Goal: Transaction & Acquisition: Download file/media

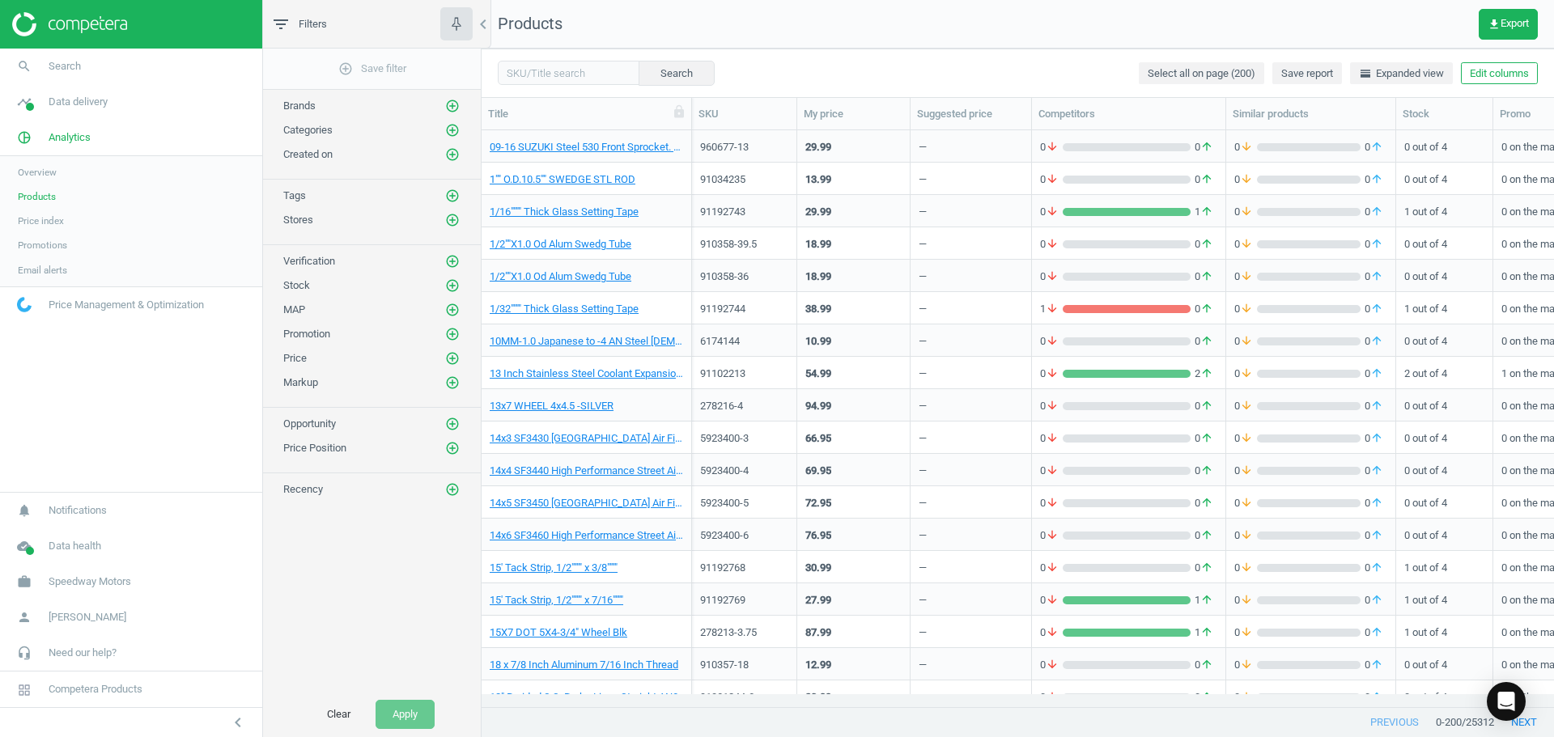
scroll to position [552, 1060]
click at [68, 19] on img at bounding box center [69, 24] width 115 height 24
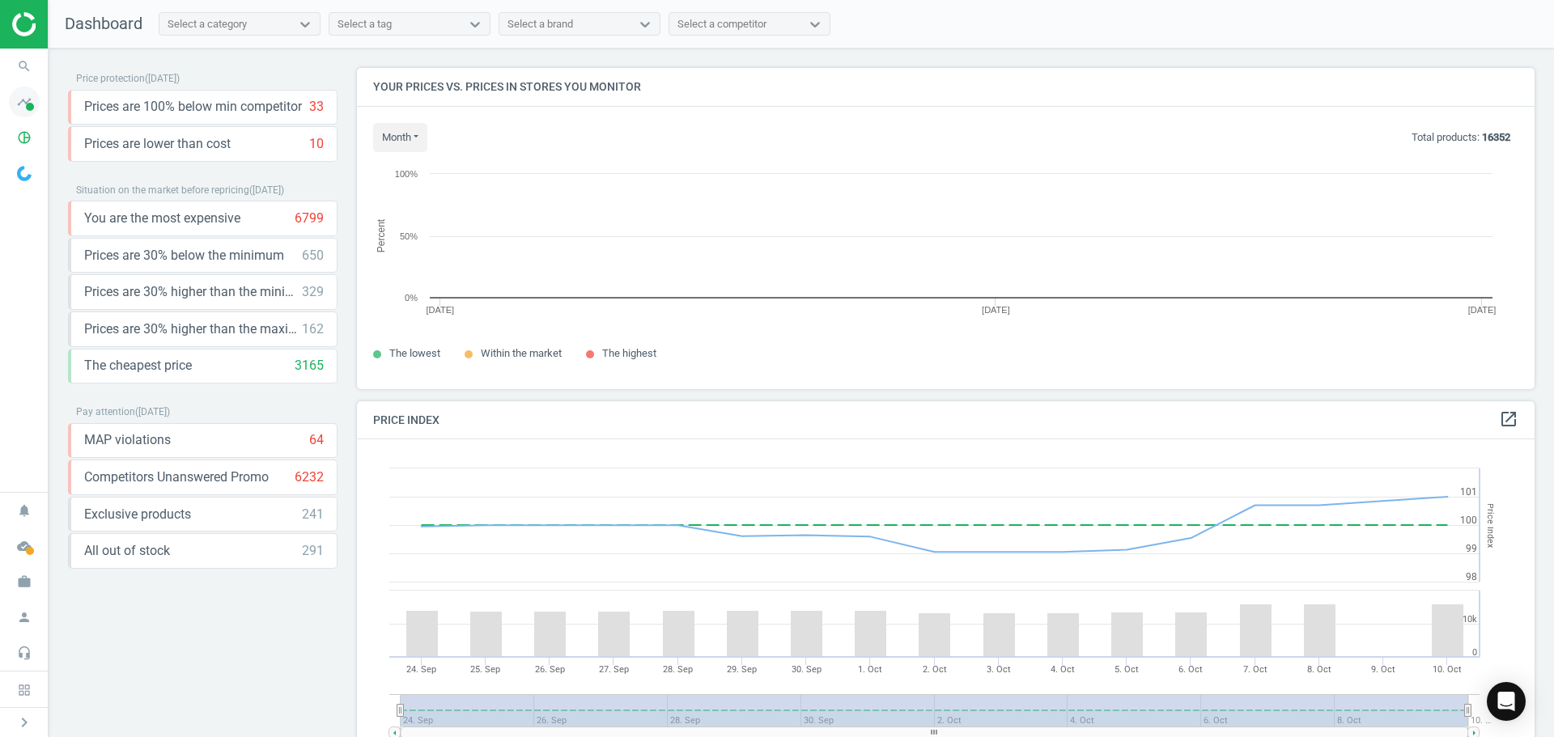
scroll to position [346, 1190]
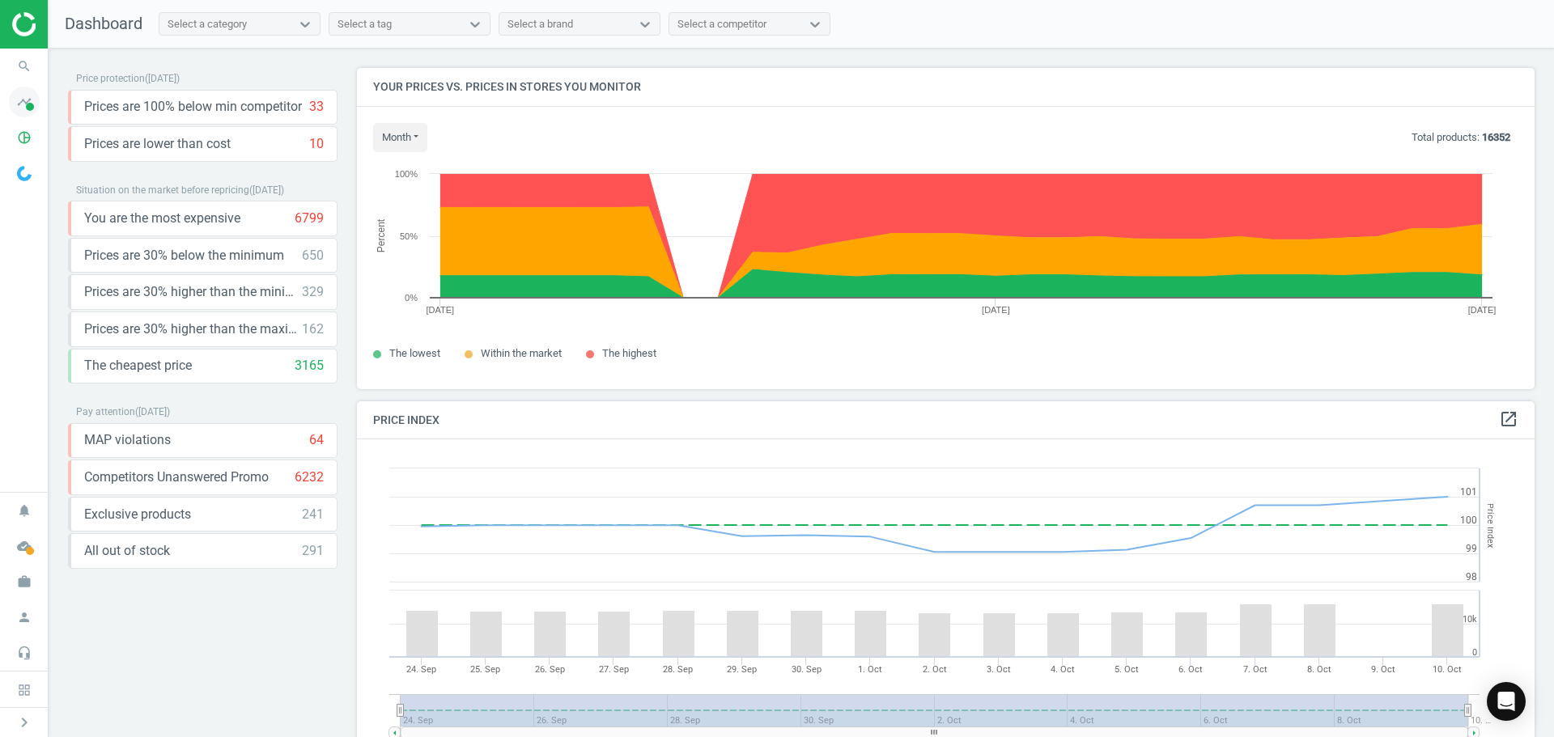
click at [29, 105] on span at bounding box center [30, 107] width 8 height 8
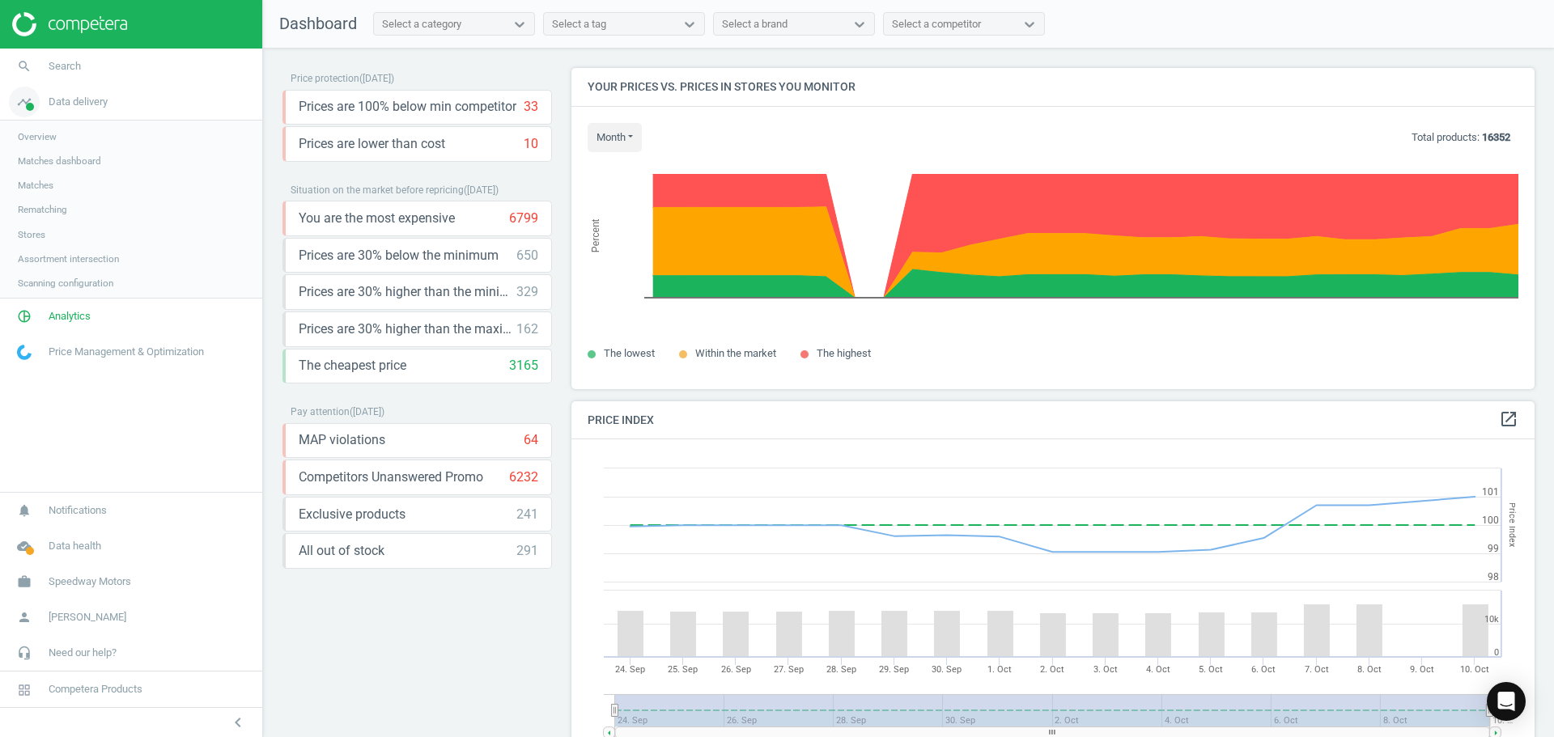
scroll to position [397, 976]
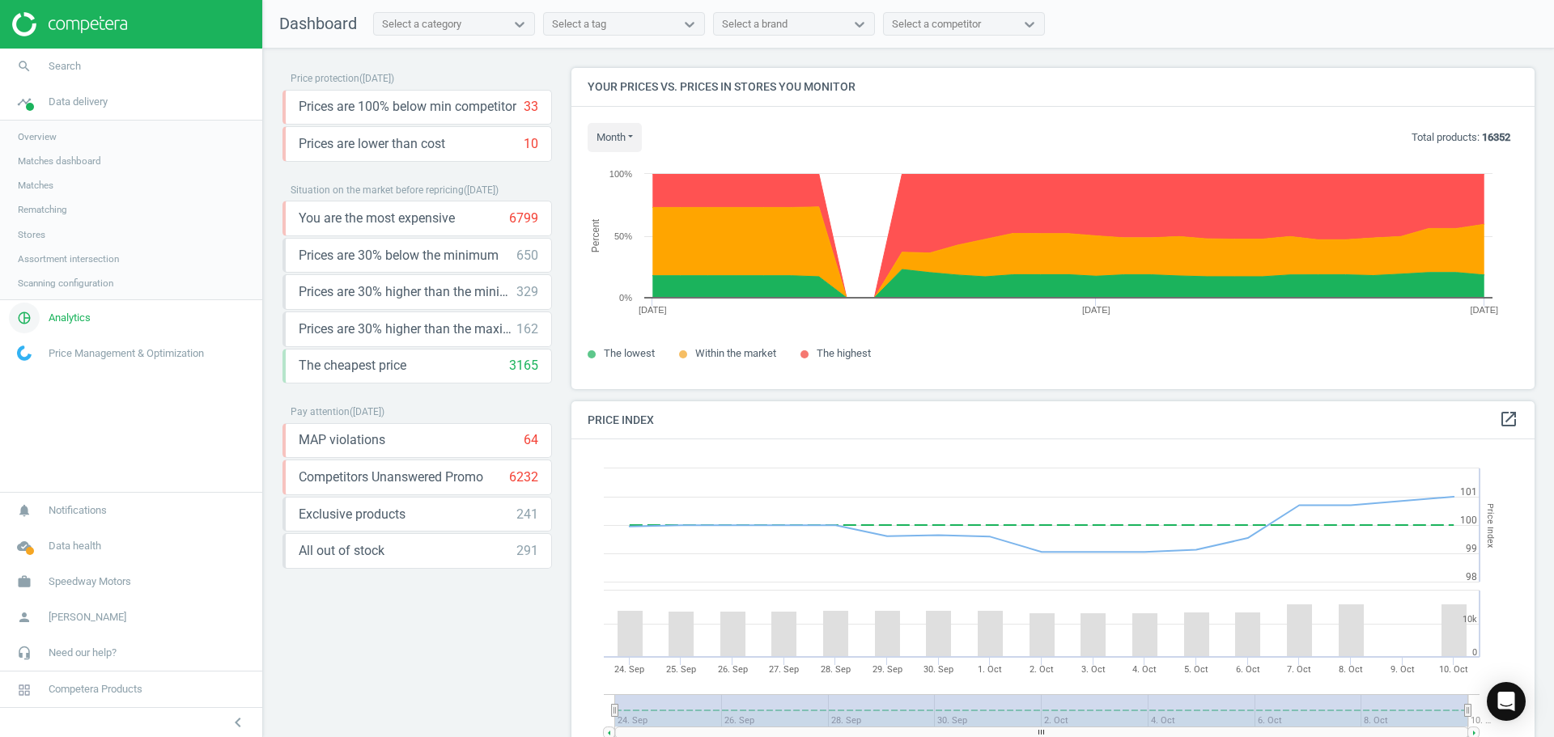
click at [75, 320] on span "Analytics" at bounding box center [70, 318] width 42 height 15
click at [37, 197] on span "Products" at bounding box center [37, 196] width 38 height 13
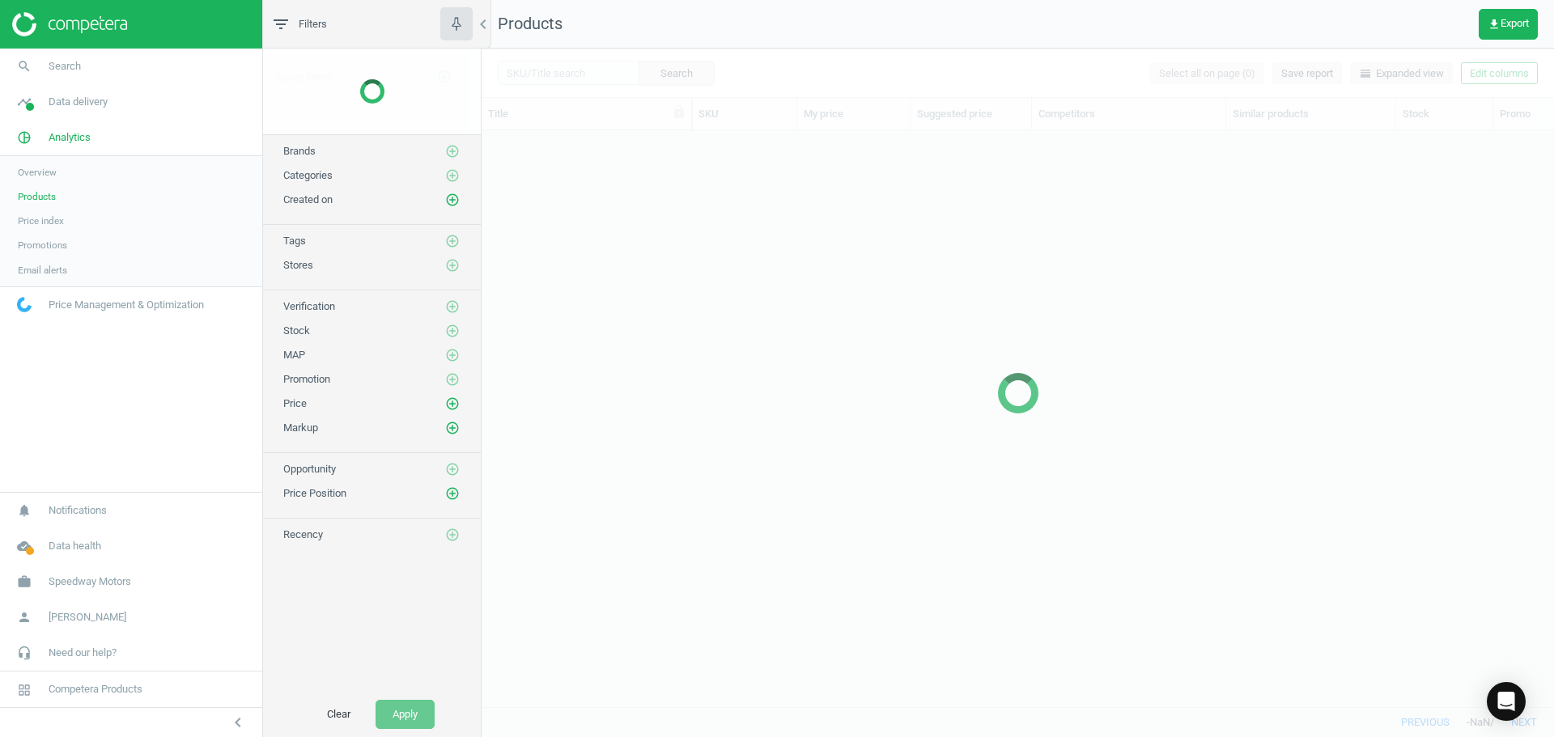
scroll to position [552, 1060]
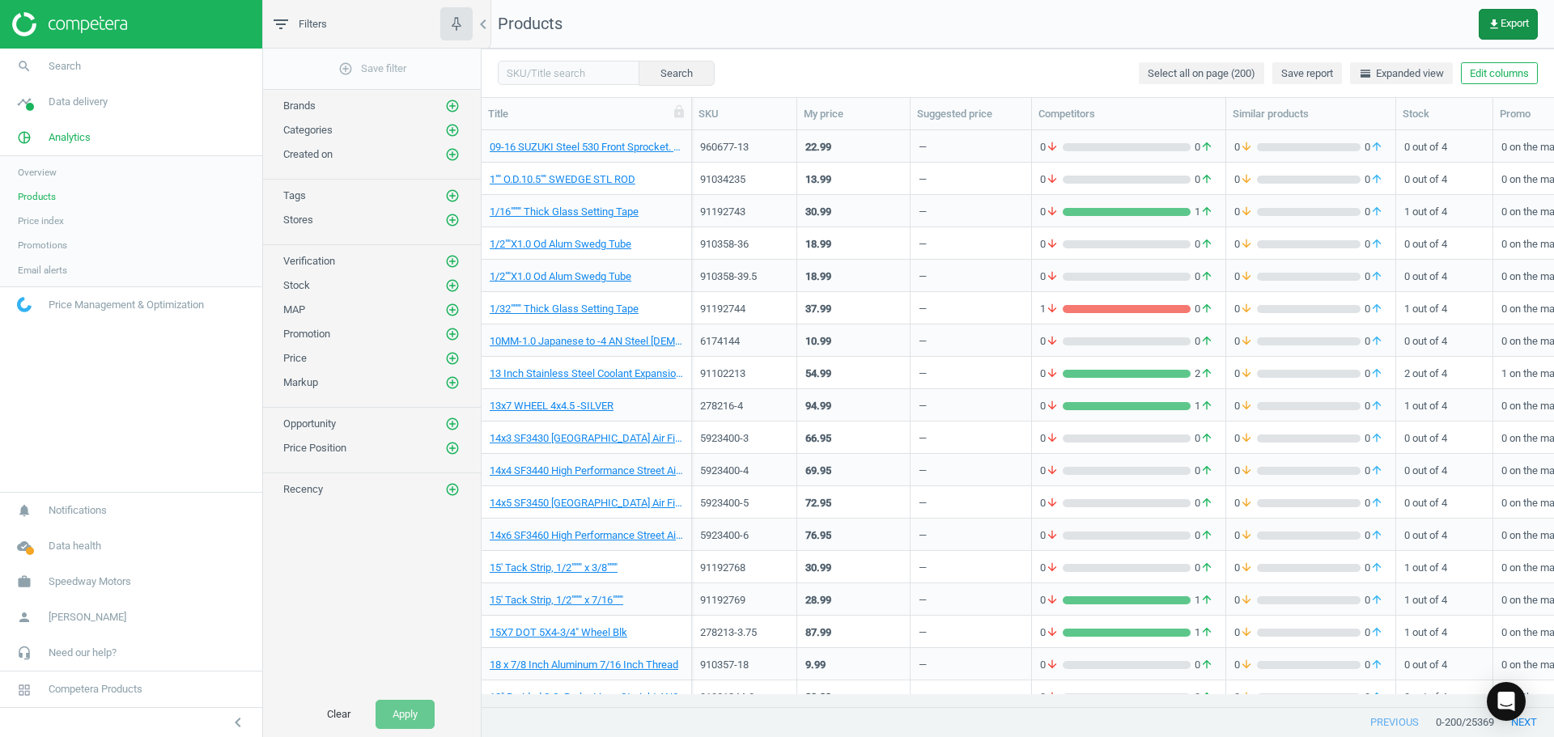
click at [1498, 25] on icon "get_app" at bounding box center [1493, 24] width 13 height 13
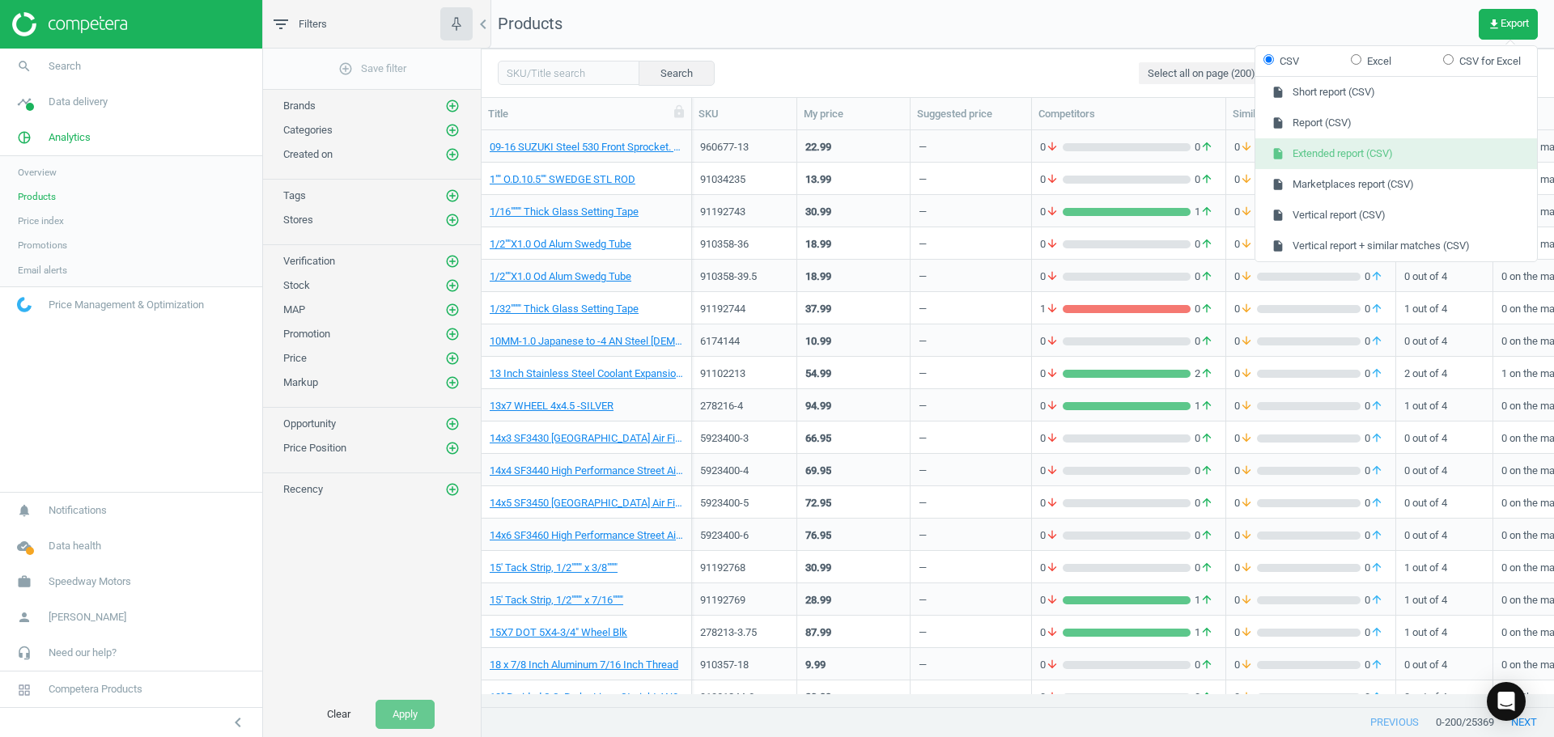
click at [1335, 152] on button "insert_drive_file Extended report (CSV)" at bounding box center [1396, 153] width 282 height 31
